Goal: Task Accomplishment & Management: Manage account settings

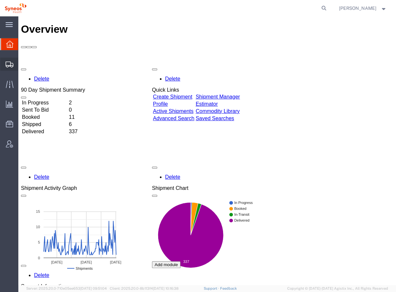
click at [10, 64] on icon at bounding box center [10, 65] width 8 height 6
click at [9, 66] on icon at bounding box center [10, 65] width 8 height 6
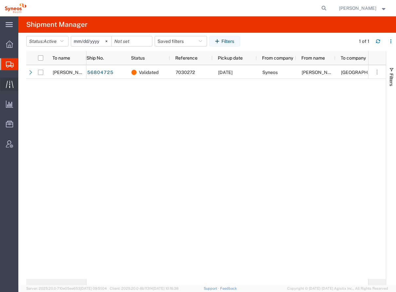
click at [7, 84] on icon at bounding box center [10, 85] width 8 height 8
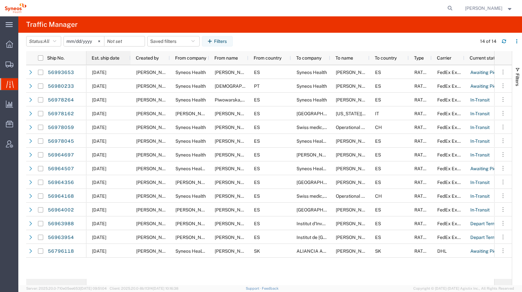
click at [110, 60] on span "Est. ship date" at bounding box center [106, 57] width 28 height 5
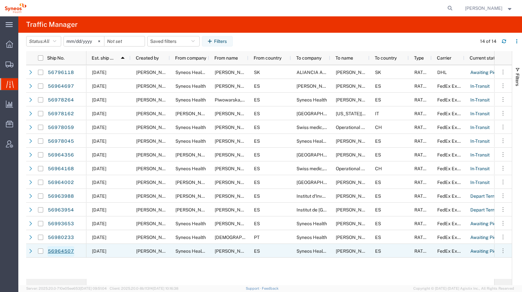
click at [60, 250] on link "56964507" at bounding box center [60, 251] width 27 height 10
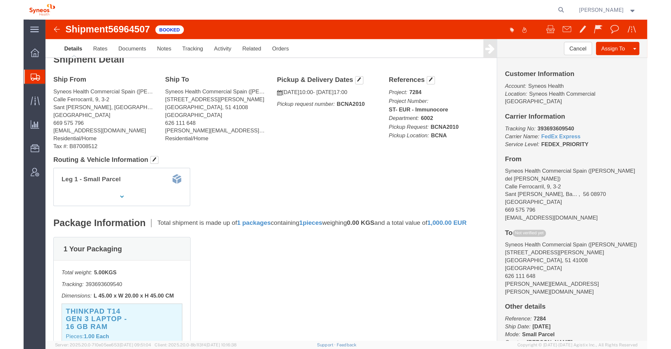
scroll to position [9, 0]
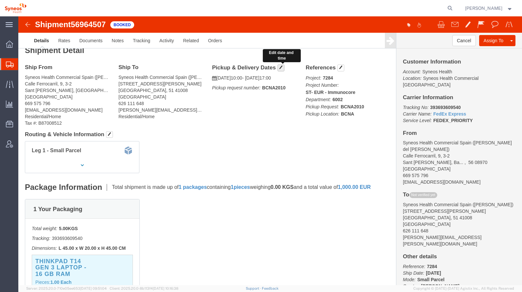
click button "button"
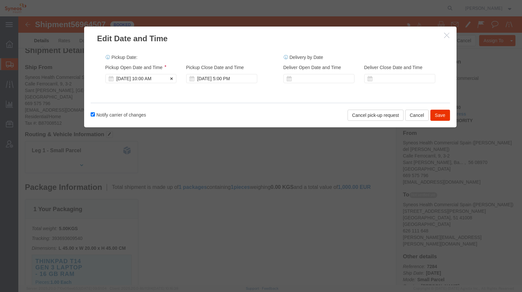
click div "[DATE] 10:00 AM"
click button "Save"
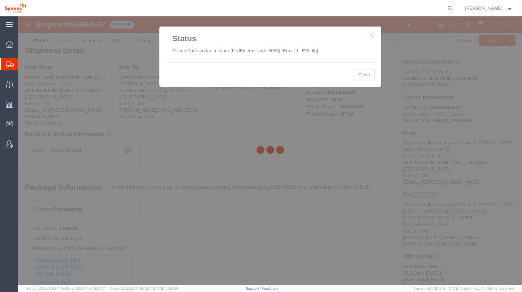
click at [362, 75] on div at bounding box center [270, 150] width 504 height 269
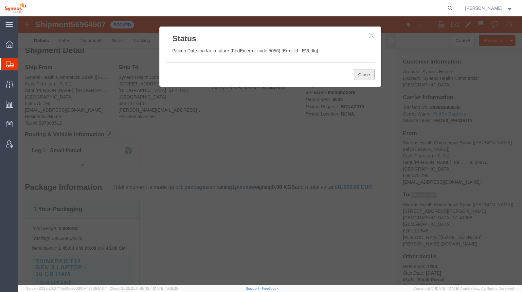
click button "Close"
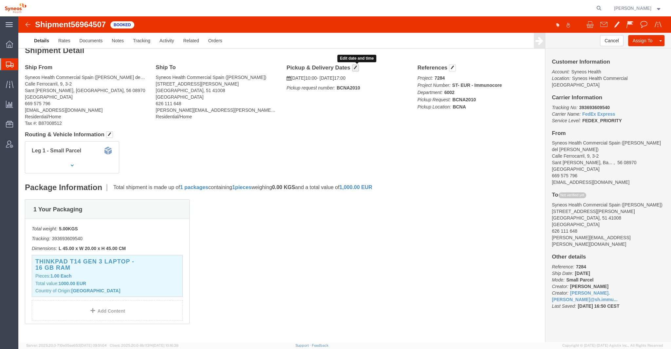
click span "button"
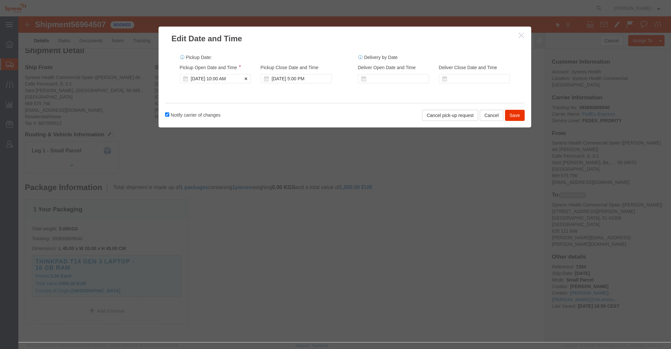
click div "[DATE] 10:00 AM"
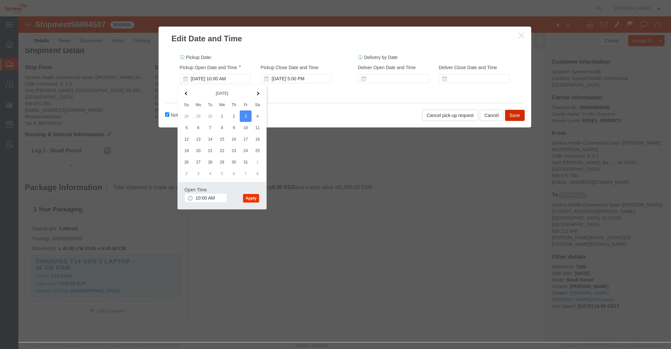
click button "Save"
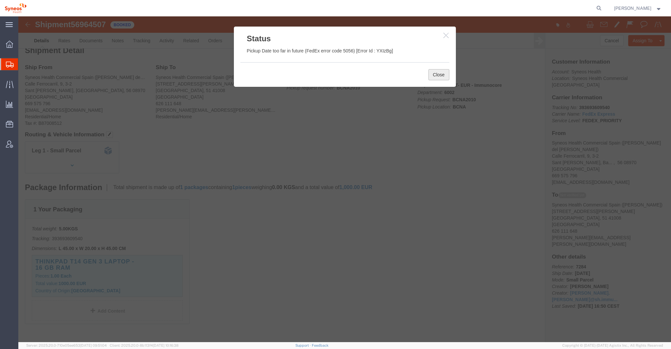
click button "Close"
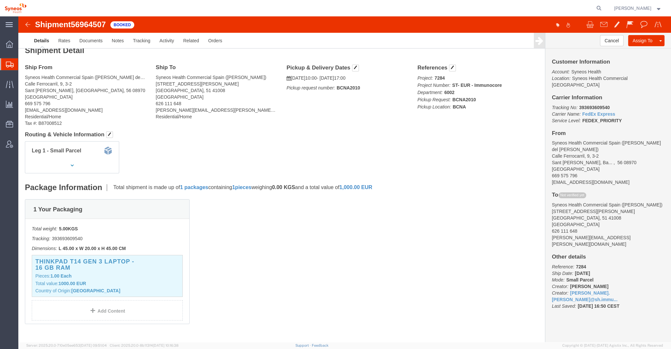
scroll to position [0, 0]
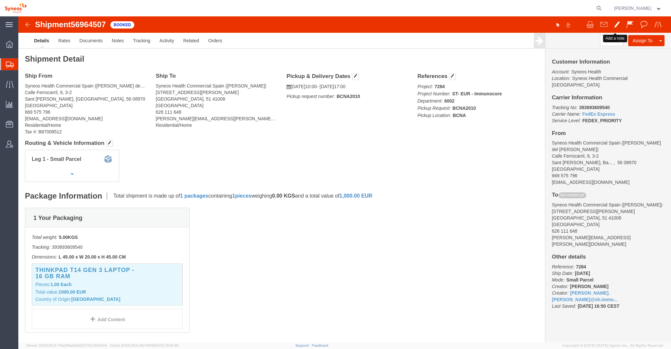
click span
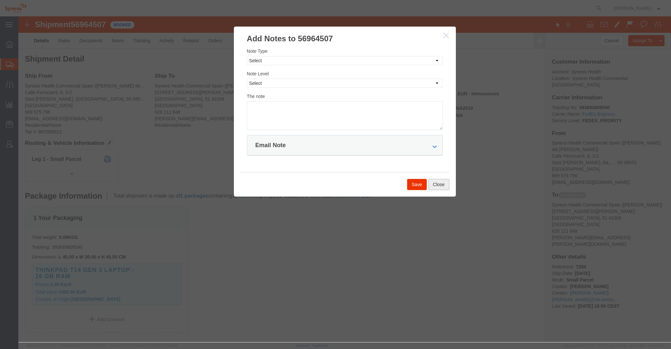
click button "Close"
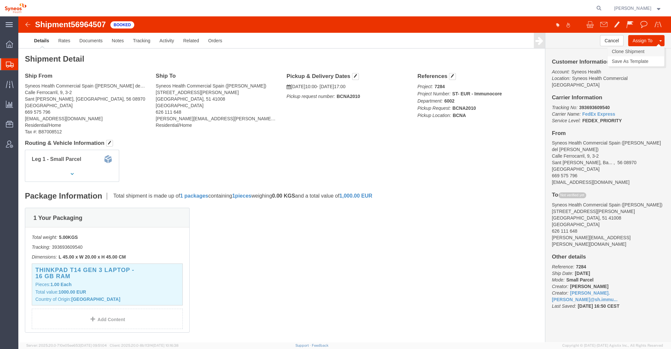
click link "Clone Shipment"
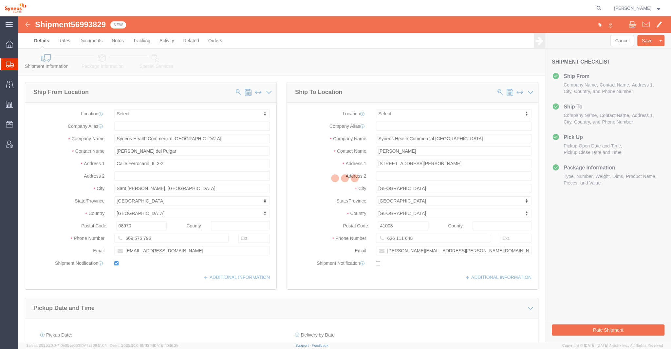
select select
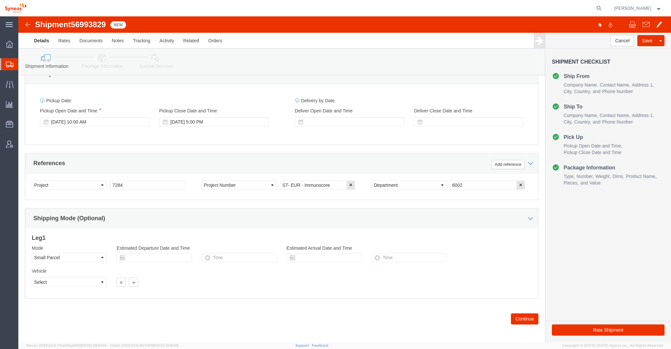
scroll to position [235, 0]
click button "Continue"
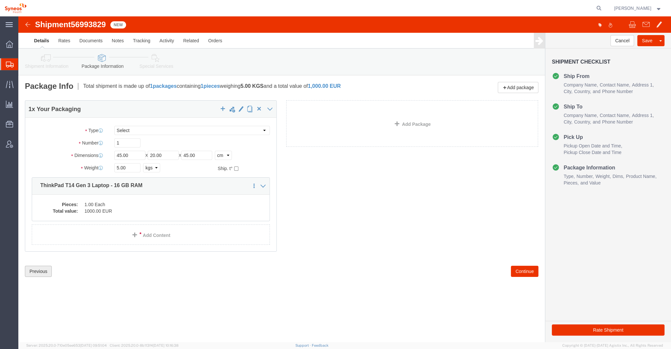
click button "Previous"
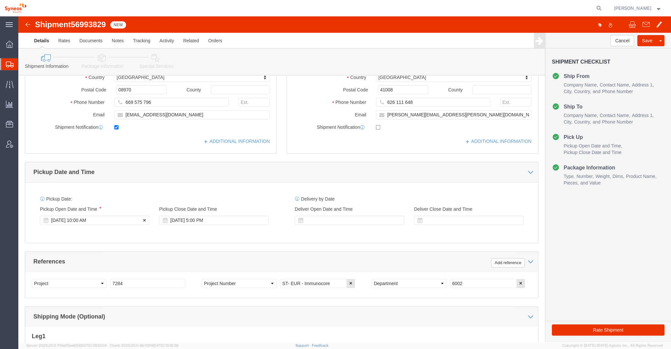
click div "[DATE] 10:00 AM"
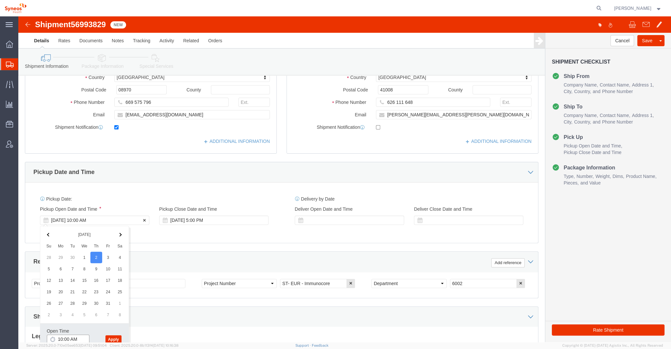
scroll to position [136, 0]
click button "Apply"
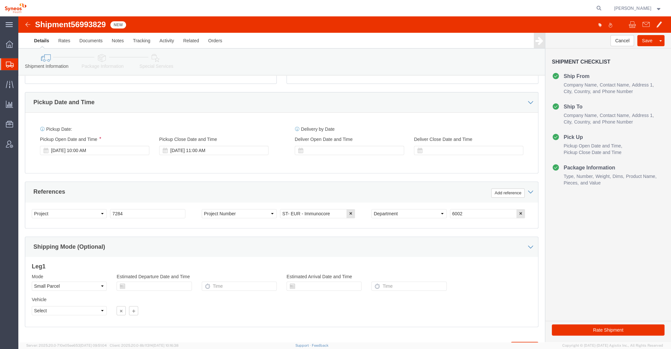
scroll to position [235, 0]
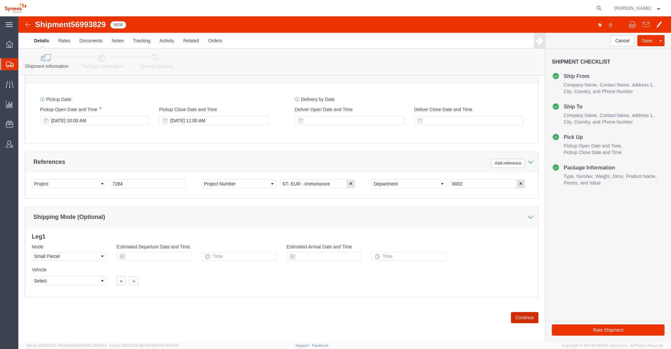
click button "Continue"
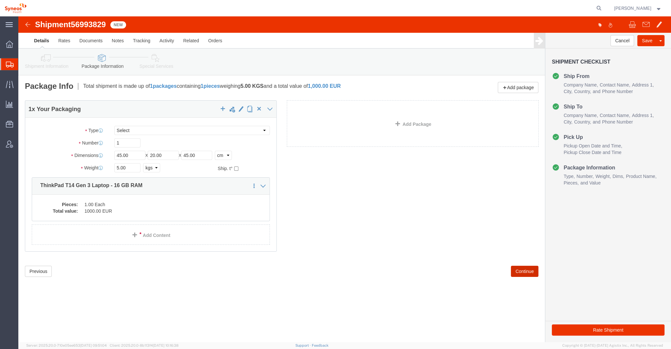
scroll to position [0, 0]
click button "Continue"
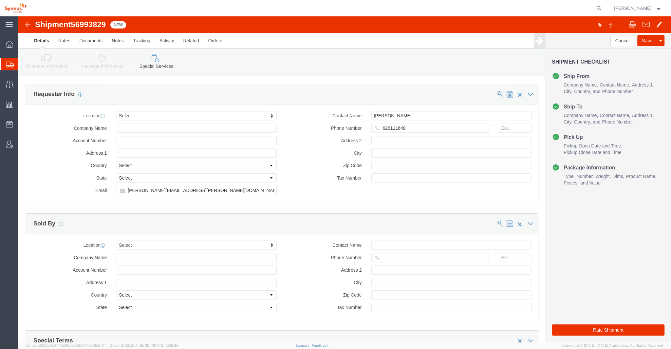
scroll to position [615, 0]
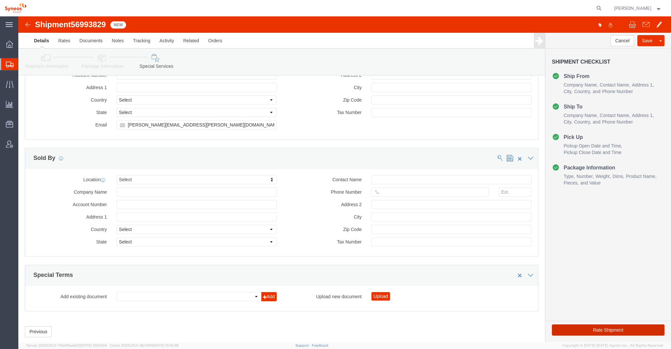
click button "Rate Shipment"
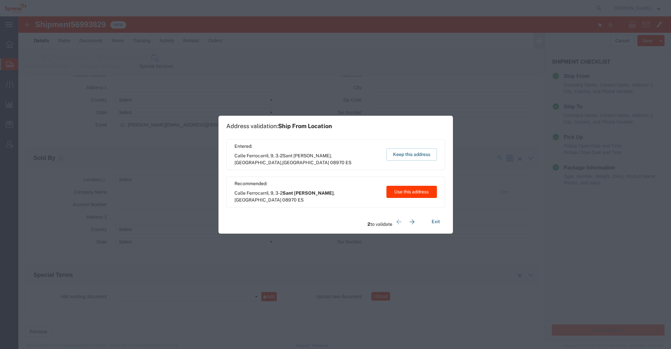
click at [395, 194] on button "Use this address" at bounding box center [411, 192] width 50 height 12
click at [395, 153] on button "Keep this address" at bounding box center [411, 154] width 50 height 12
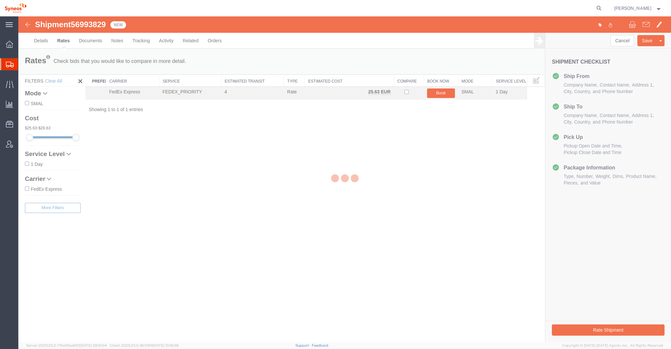
scroll to position [0, 0]
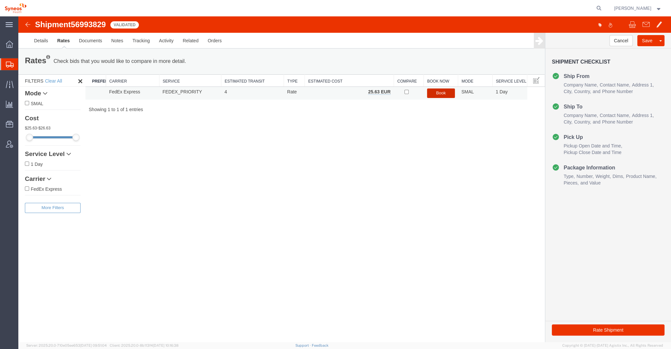
click at [395, 93] on button "Book" at bounding box center [441, 92] width 28 height 9
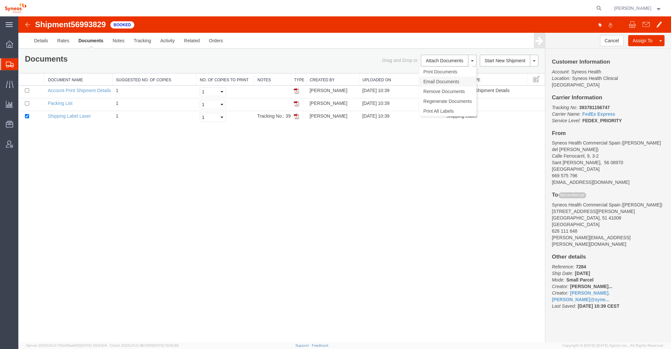
click at [395, 79] on link "Email Documents" at bounding box center [447, 82] width 57 height 10
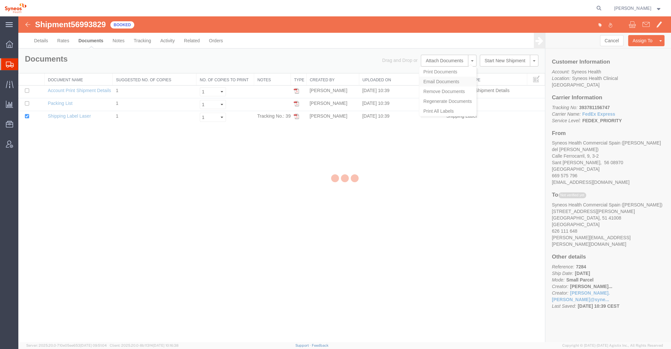
checkbox input "true"
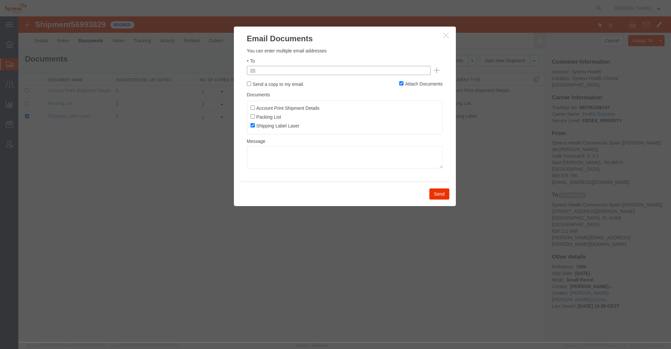
click at [296, 68] on input "text" at bounding box center [294, 70] width 77 height 9
type input "[PERSON_NAME]"
drag, startPoint x: 300, startPoint y: 70, endPoint x: 220, endPoint y: 66, distance: 81.0
type input "Enter Email Address"
paste input "[PERSON_NAME][EMAIL_ADDRESS][PERSON_NAME][DOMAIN_NAME]"
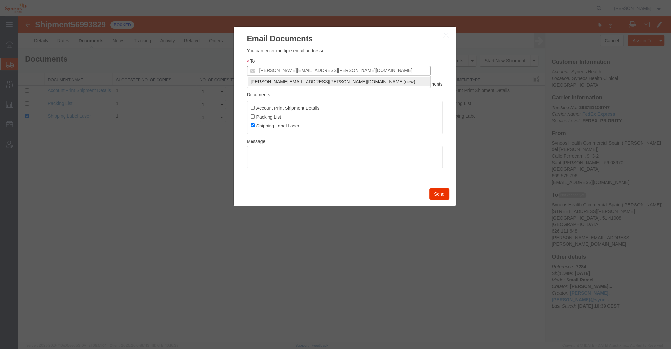
type input "[PERSON_NAME][EMAIL_ADDRESS][PERSON_NAME][DOMAIN_NAME]"
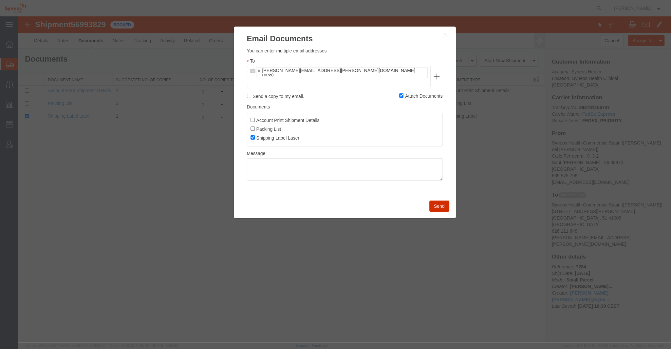
click at [395, 200] on button "Send" at bounding box center [439, 205] width 20 height 11
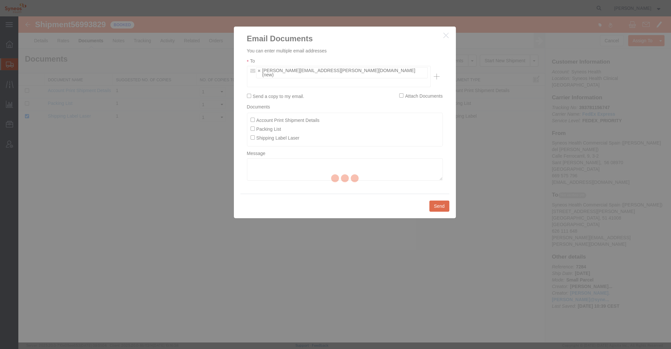
checkbox input "false"
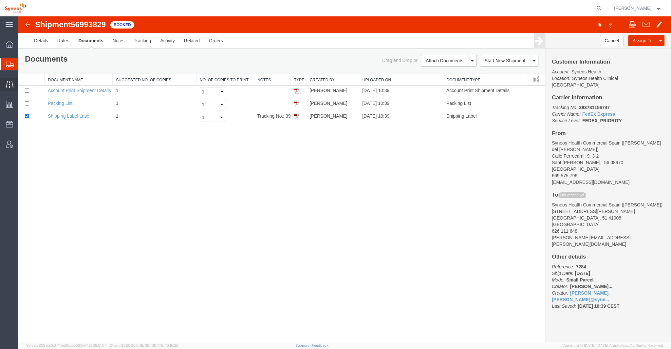
click at [9, 84] on icon at bounding box center [10, 84] width 8 height 7
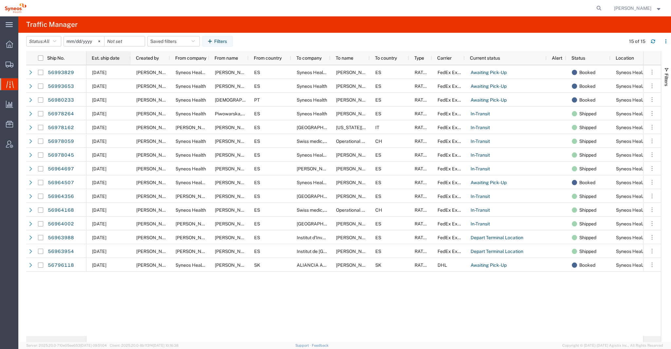
click at [111, 55] on div "Est. ship date" at bounding box center [110, 58] width 36 height 10
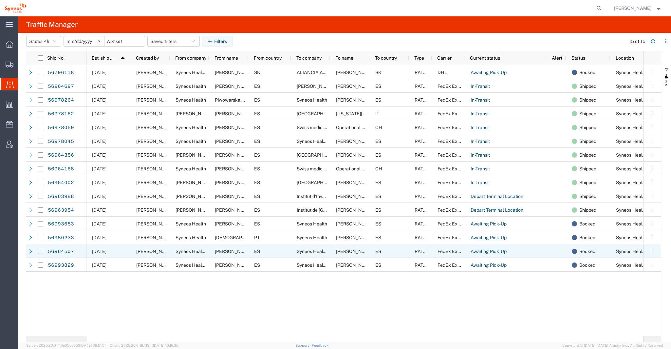
click at [41, 251] on input "Press Space to toggle row selection (unchecked)" at bounding box center [40, 250] width 5 height 5
checkbox input "true"
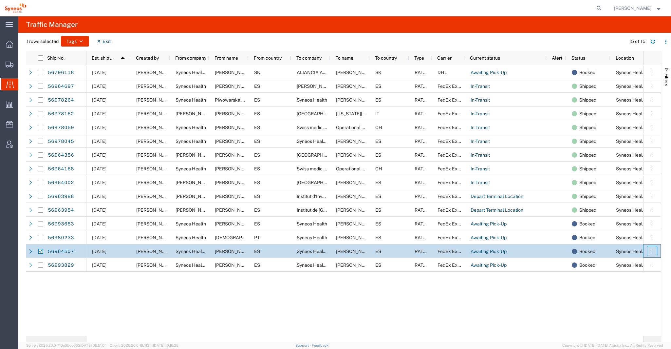
click at [395, 251] on icon "button" at bounding box center [651, 250] width 7 height 7
click at [106, 251] on span "[DATE]" at bounding box center [99, 250] width 14 height 5
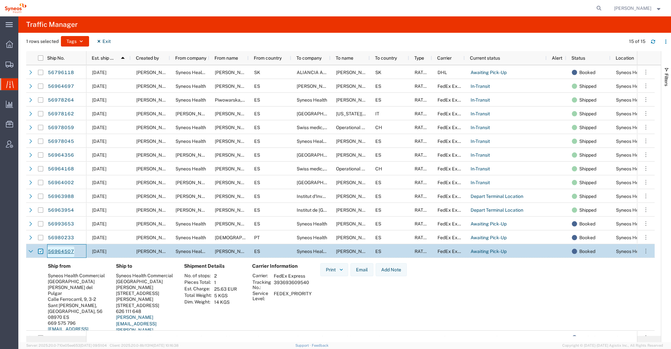
click at [69, 251] on link "56964507" at bounding box center [60, 251] width 27 height 10
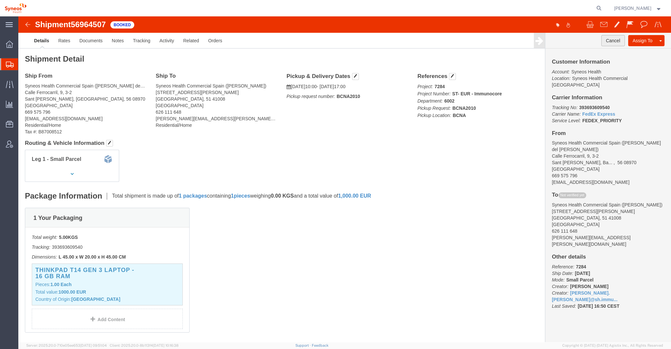
click button "Cancel"
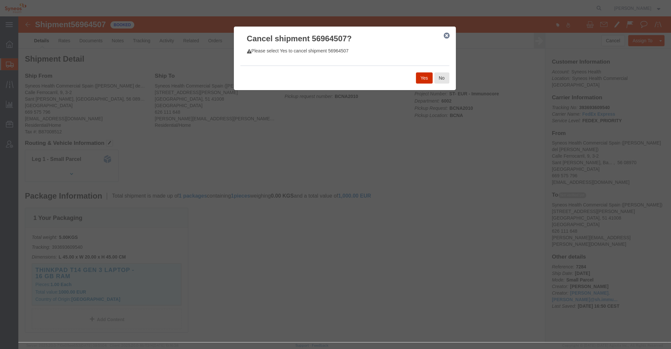
click button "Yes"
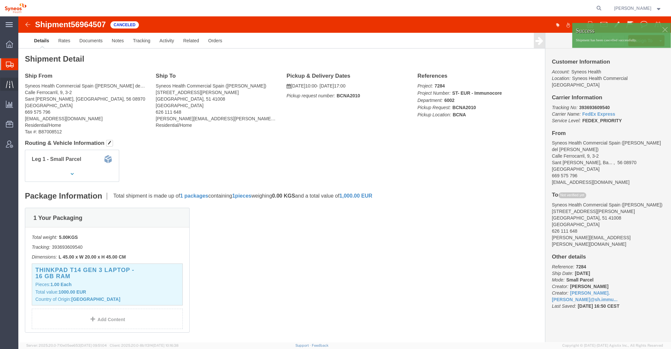
click at [11, 86] on icon at bounding box center [10, 85] width 8 height 8
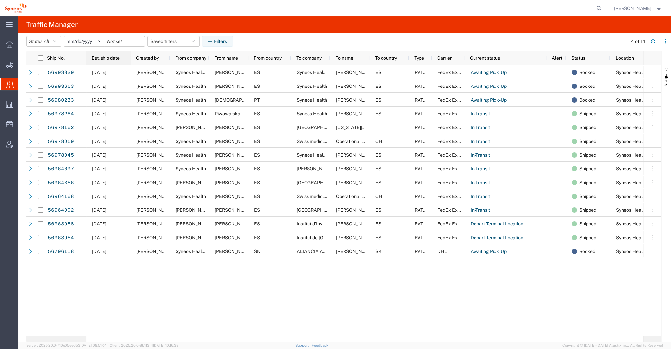
click at [121, 56] on div "Est. ship date" at bounding box center [110, 58] width 36 height 10
